Goal: Obtain resource: Download file/media

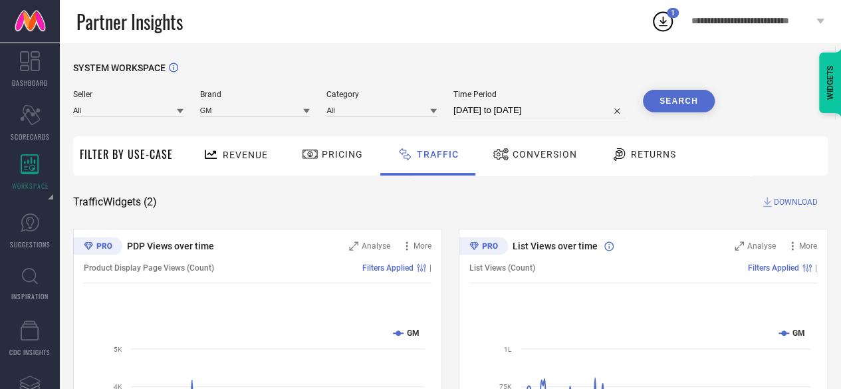
click at [35, 7] on link at bounding box center [30, 21] width 60 height 43
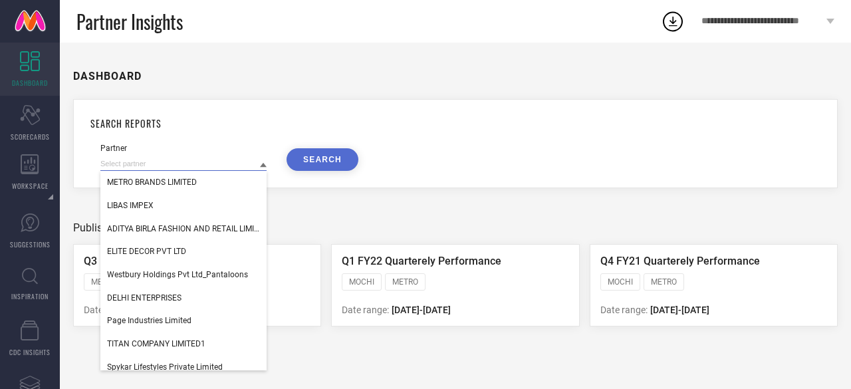
drag, startPoint x: 199, startPoint y: 162, endPoint x: 112, endPoint y: 170, distance: 87.4
click at [112, 170] on input at bounding box center [183, 164] width 166 height 14
click at [547, 110] on div "SEARCH REPORTS Partner METRO BRANDS LIMITED LIBAS IMPEX ADITYA BIRLA FASHION AN…" at bounding box center [455, 143] width 765 height 89
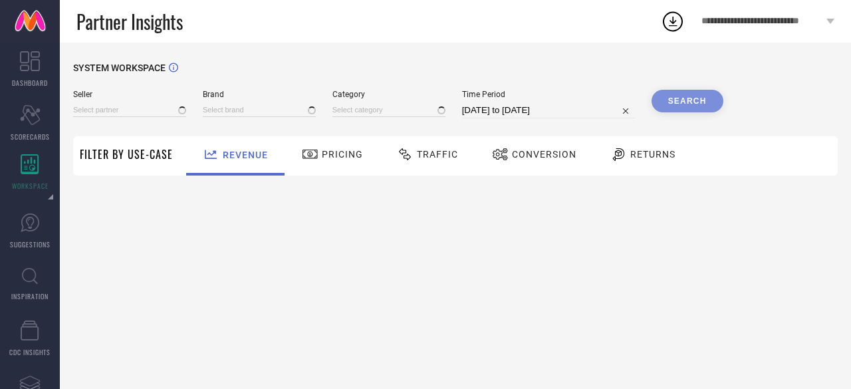
type input "All"
type input "1 STOP FASHION"
type input "All"
click at [230, 114] on input at bounding box center [259, 110] width 113 height 14
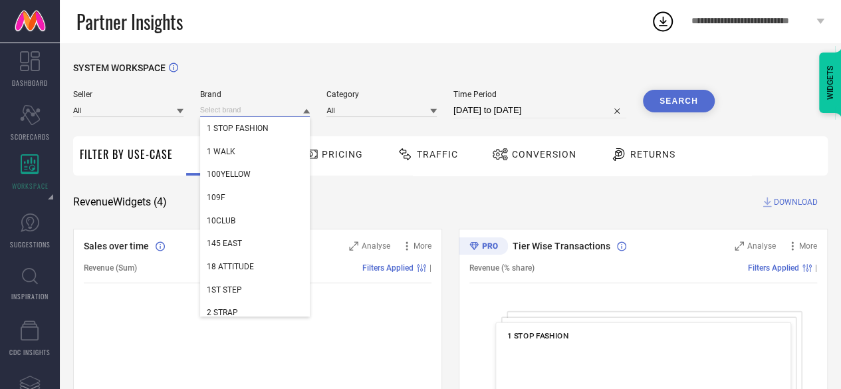
paste input "Latin Quarters"
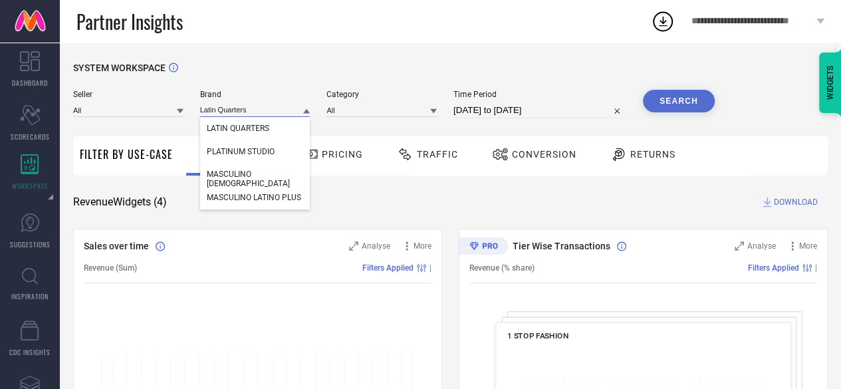
type input "Latin Quarters"
click at [235, 126] on span "LATIN QUARTERS" at bounding box center [238, 128] width 62 height 9
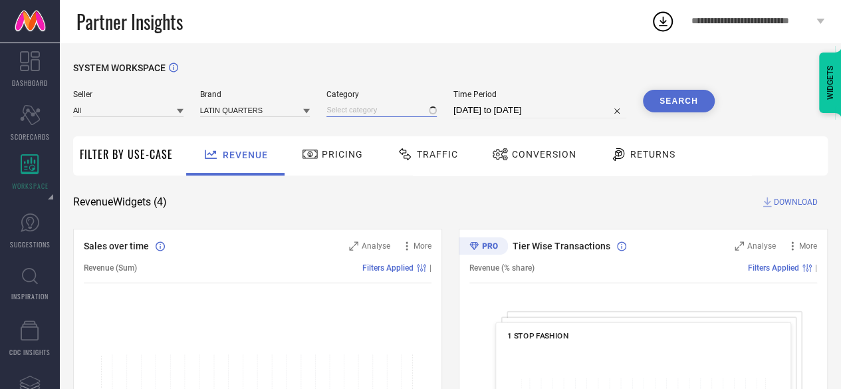
click at [396, 113] on input at bounding box center [381, 110] width 110 height 14
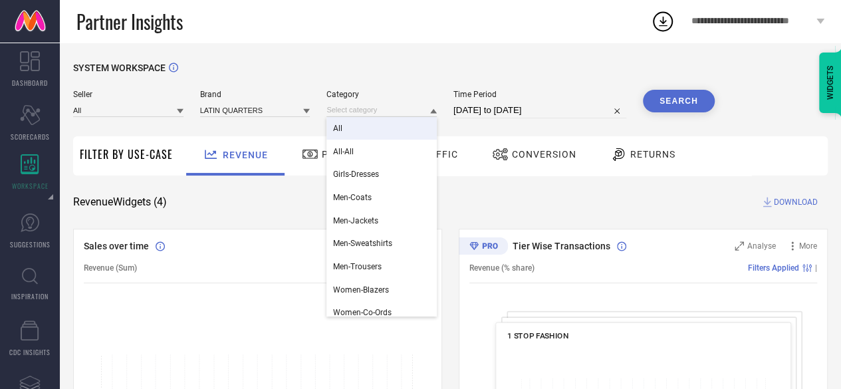
click at [395, 123] on div "All" at bounding box center [381, 128] width 110 height 23
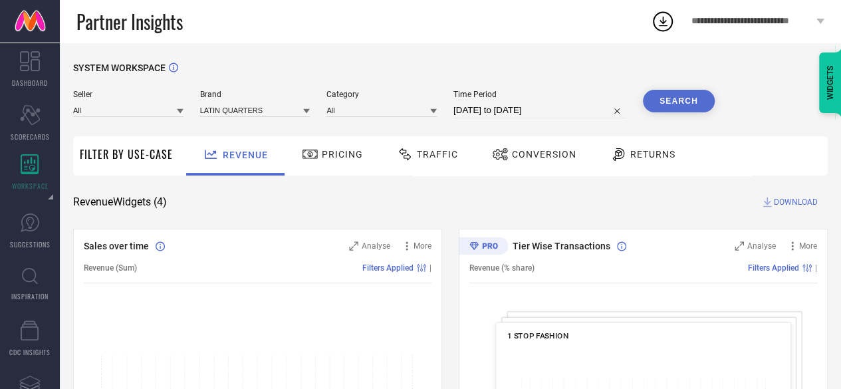
click at [512, 110] on input "21-07-2025 to 20-08-2025" at bounding box center [539, 110] width 173 height 16
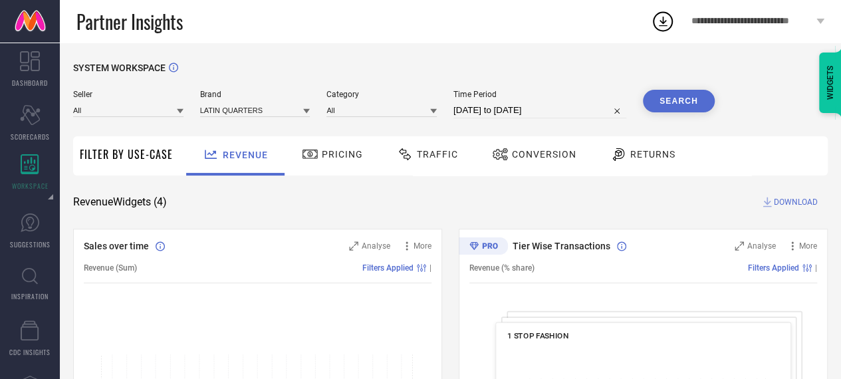
select select "6"
select select "2025"
select select "7"
select select "2025"
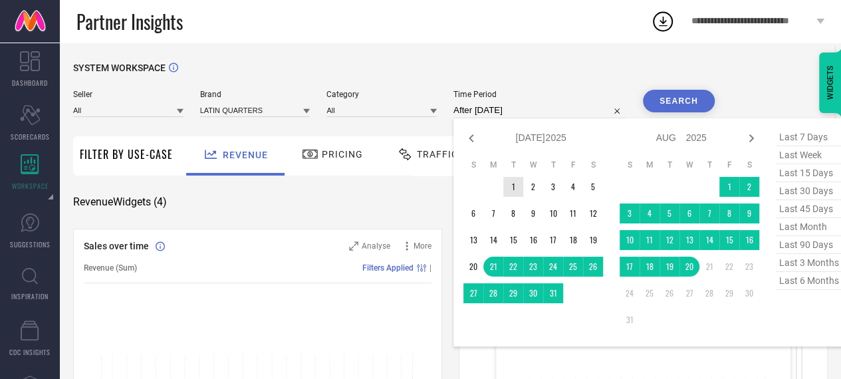
click at [519, 183] on td "1" at bounding box center [513, 187] width 20 height 20
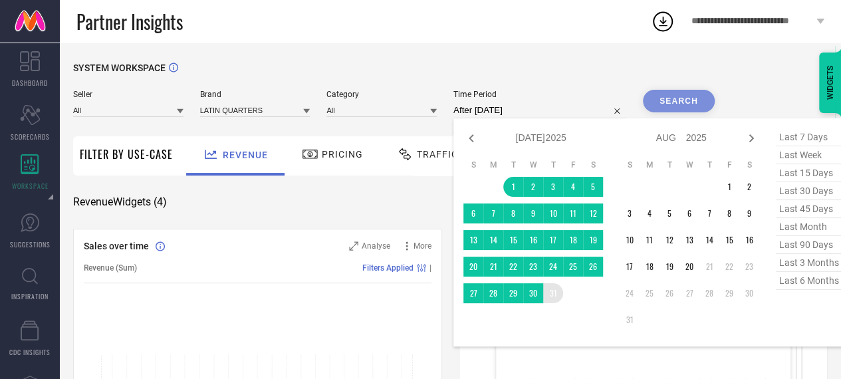
type input "01-07-2025 to 31-07-2025"
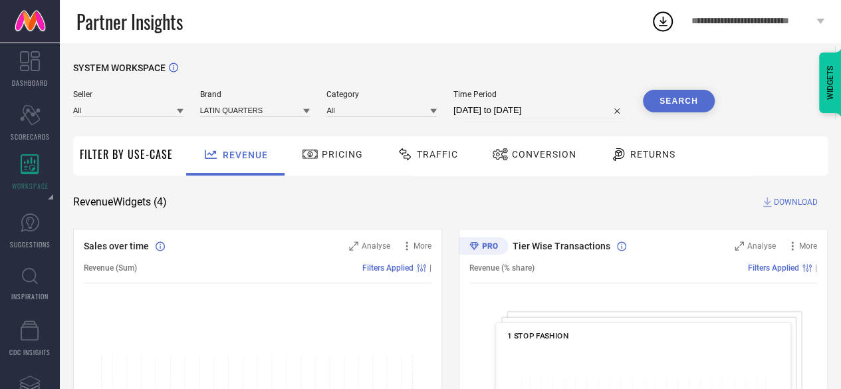
click at [682, 95] on button "Search" at bounding box center [679, 101] width 72 height 23
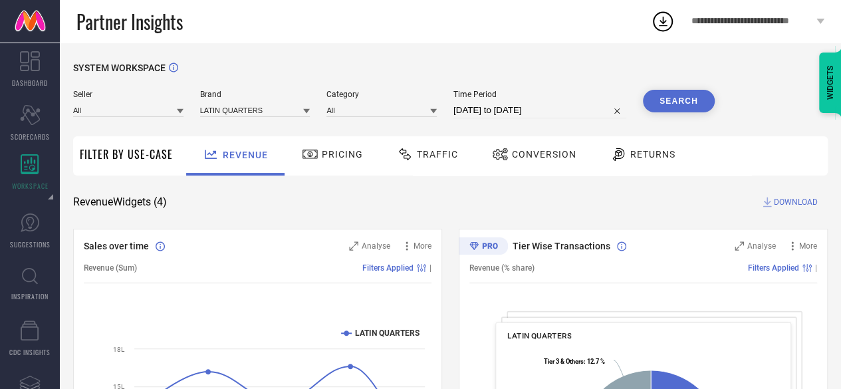
click at [655, 155] on span "Returns" at bounding box center [652, 154] width 45 height 11
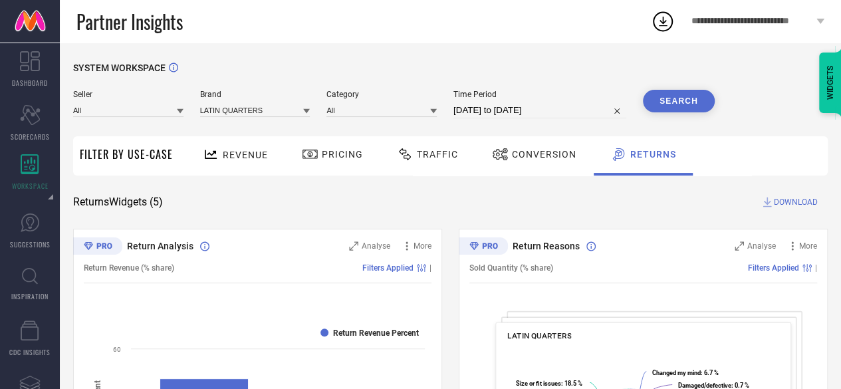
click at [799, 203] on span "DOWNLOAD" at bounding box center [796, 201] width 44 height 13
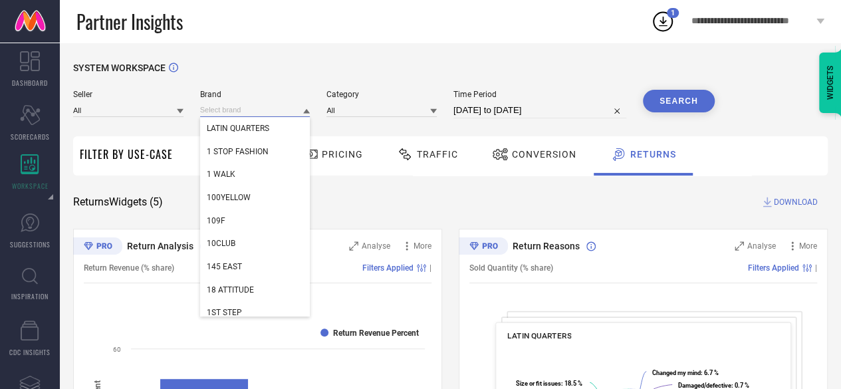
click at [278, 106] on input at bounding box center [255, 110] width 110 height 14
paste input "Xpose"
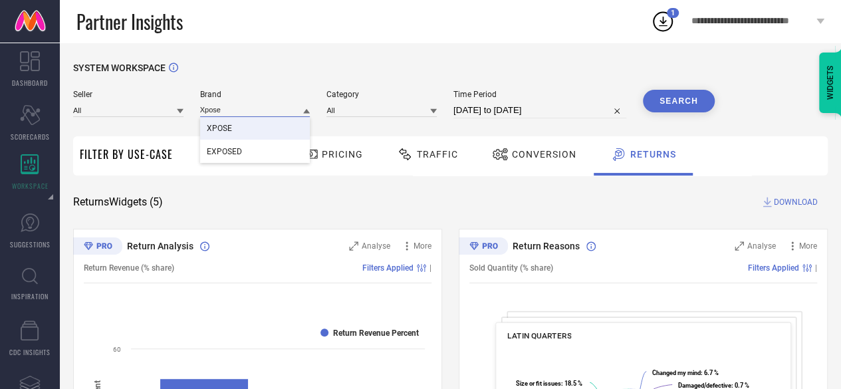
type input "Xpose"
click at [262, 132] on div "XPOSE" at bounding box center [255, 128] width 110 height 23
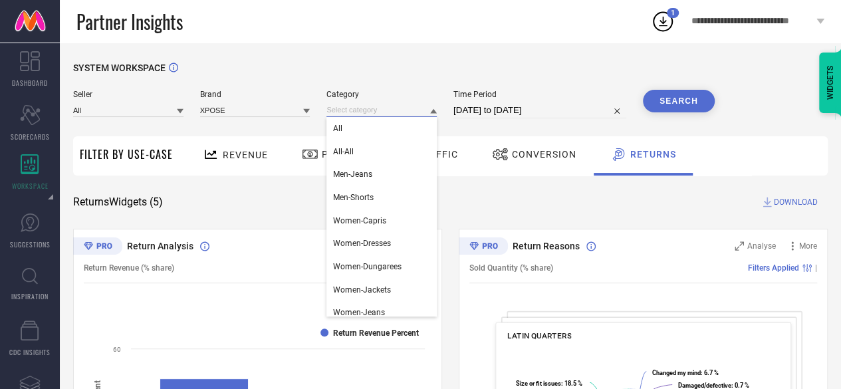
click at [403, 104] on input at bounding box center [381, 110] width 110 height 14
click at [399, 134] on div "All" at bounding box center [381, 128] width 110 height 23
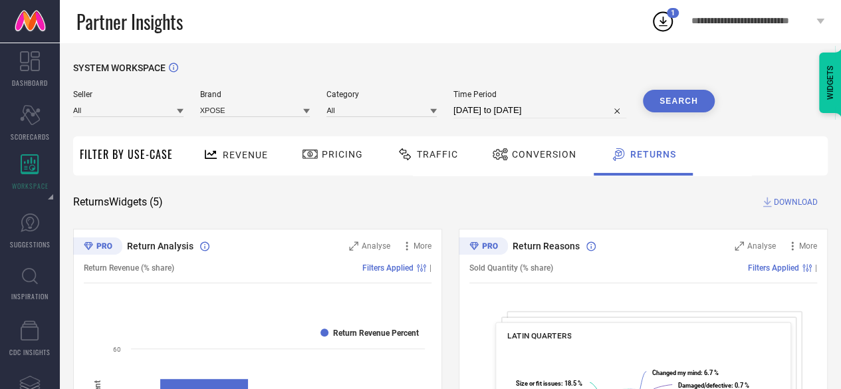
click at [661, 98] on button "Search" at bounding box center [679, 101] width 72 height 23
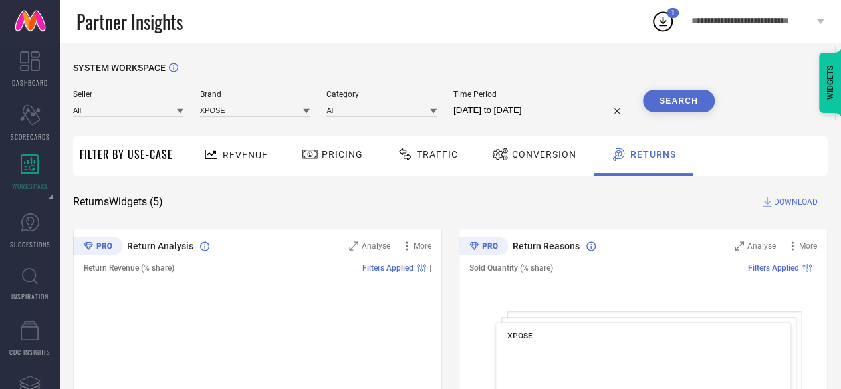
click at [816, 196] on span "DOWNLOAD" at bounding box center [796, 201] width 44 height 13
